Goal: Task Accomplishment & Management: Manage account settings

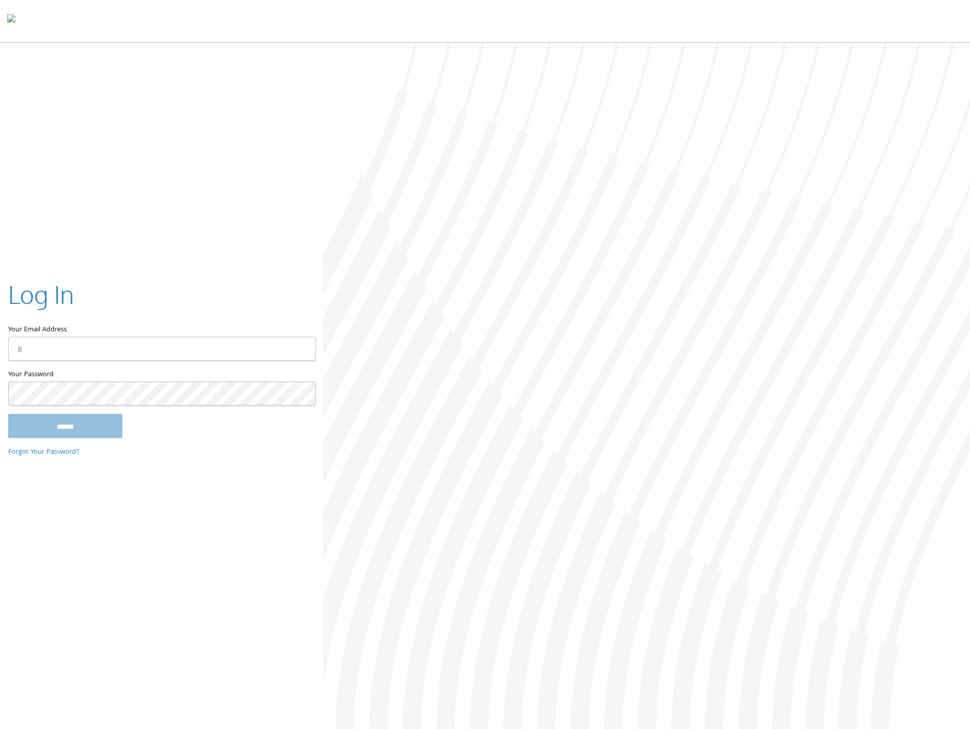
click at [116, 333] on input "Your Email Address" at bounding box center [162, 349] width 308 height 24
type input "**********"
click at [41, 333] on input "******" at bounding box center [65, 426] width 114 height 24
click at [265, 515] on div "Log In Your Email Address Your Password This field is required ****** Forgot Yo…" at bounding box center [485, 387] width 970 height 688
